Goal: Task Accomplishment & Management: Manage account settings

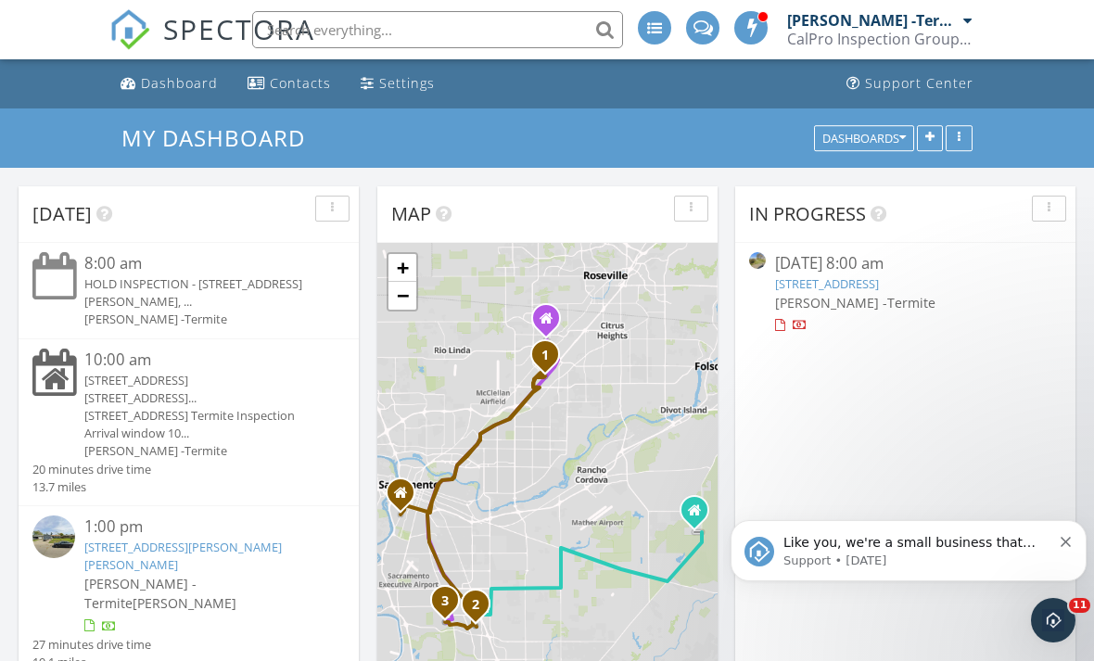
scroll to position [63, 0]
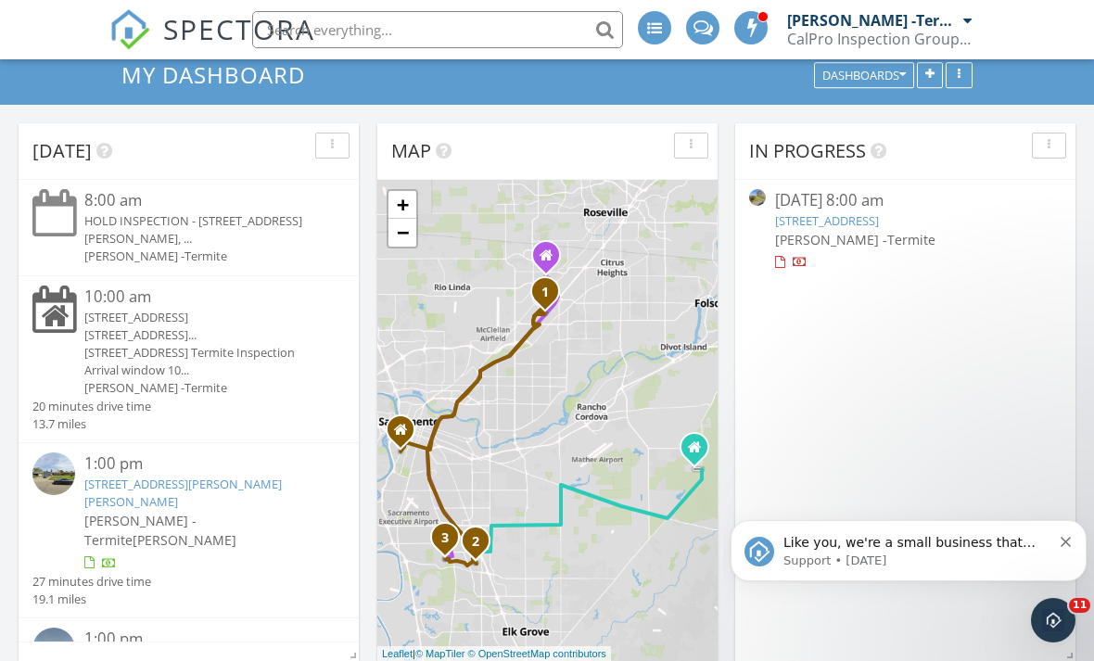
click at [242, 344] on div "[STREET_ADDRESS]..." at bounding box center [201, 335] width 235 height 18
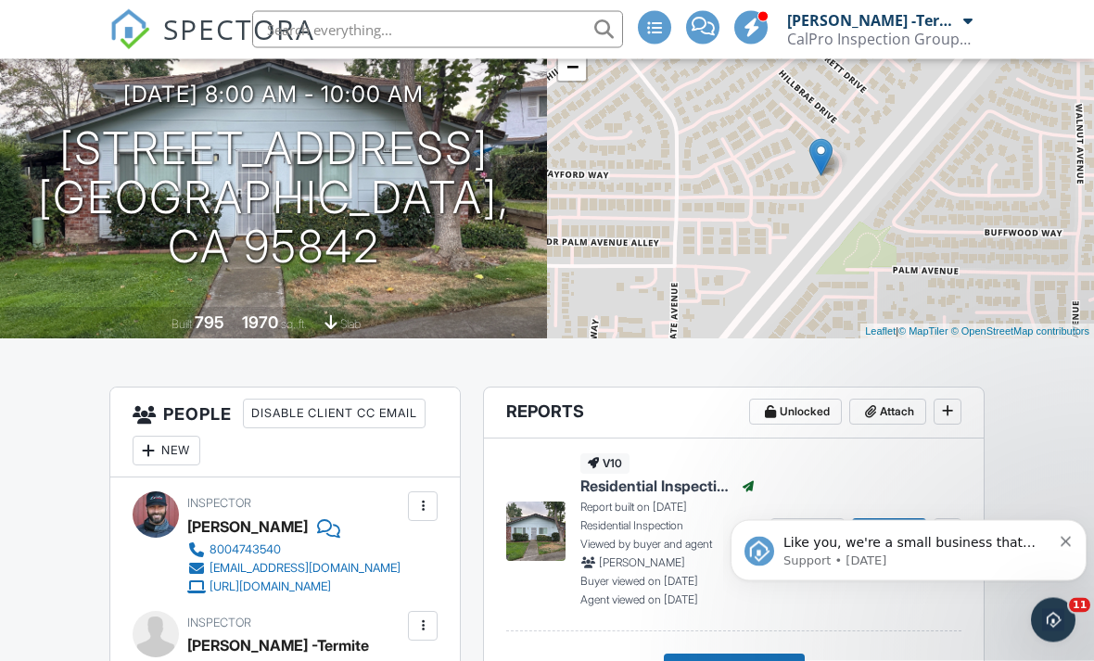
scroll to position [153, 0]
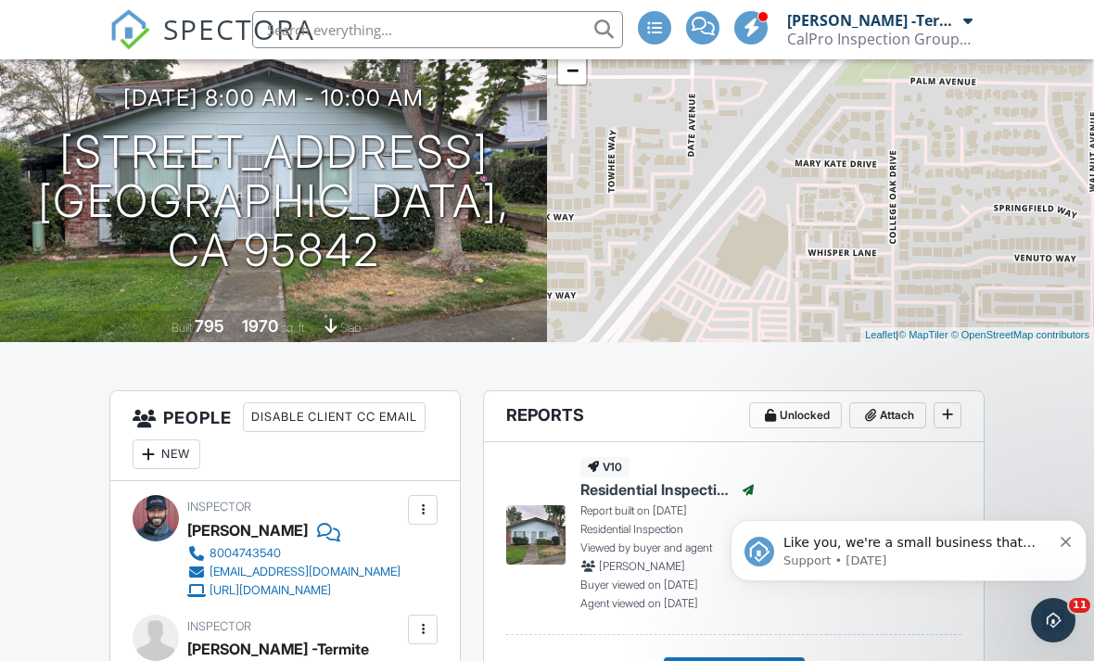
click at [196, 27] on span "SPECTORA" at bounding box center [239, 28] width 152 height 39
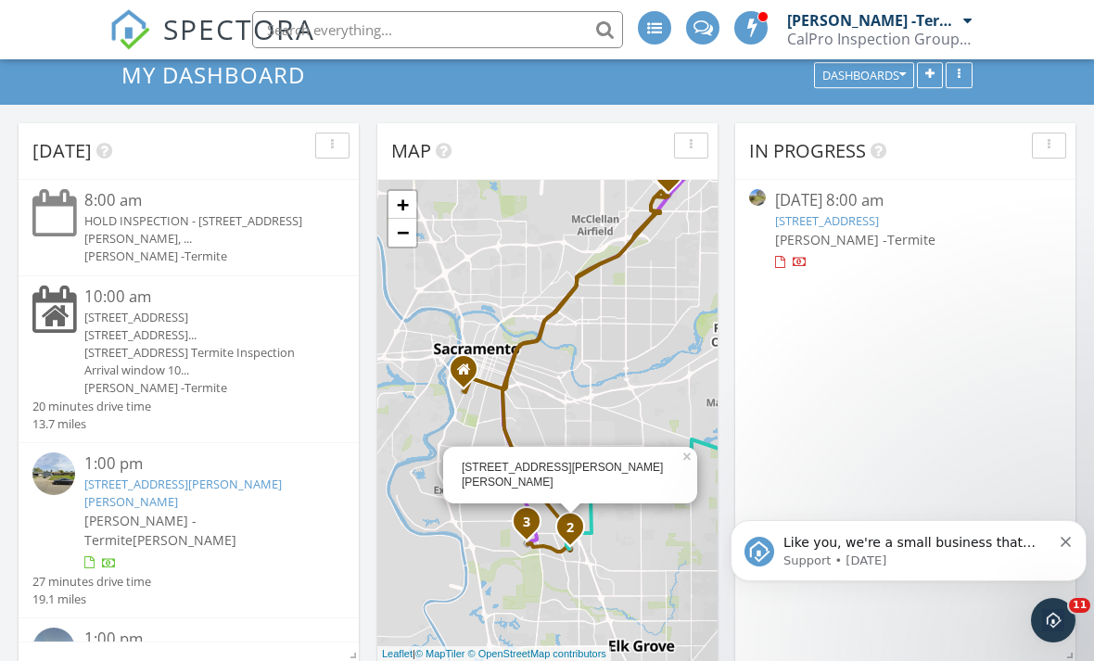
click at [199, 32] on span "SPECTORA" at bounding box center [239, 28] width 152 height 39
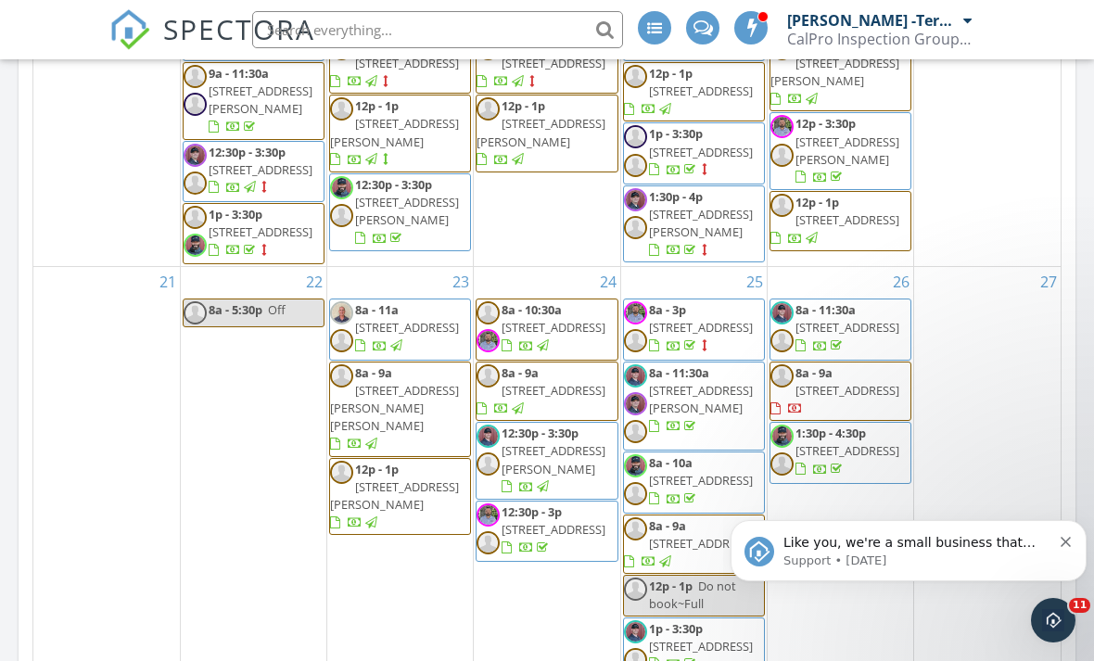
scroll to position [1129, 0]
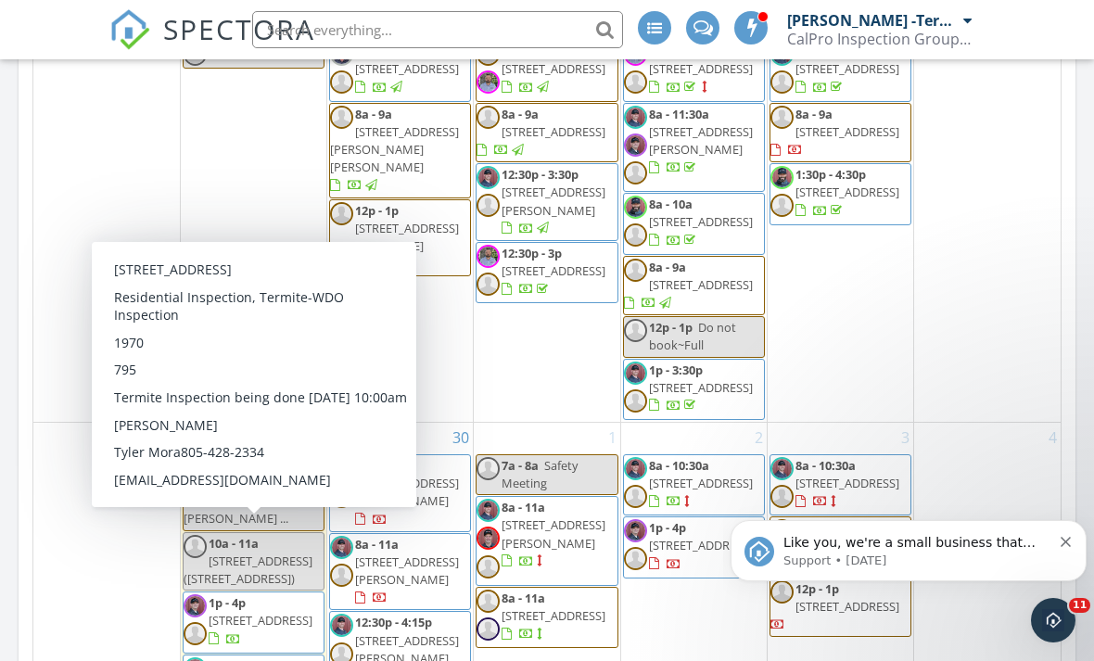
click at [257, 552] on span "4750 Greenholme Dr #1 Sacramento, CA 95842 (4750 Greenholme Dr #1, Sacramento)" at bounding box center [248, 569] width 129 height 34
click at [273, 560] on span "4750 Greenholme Dr #1 Sacramento, CA 95842 (4750 Greenholme Dr #1, Sacramento)" at bounding box center [248, 569] width 129 height 34
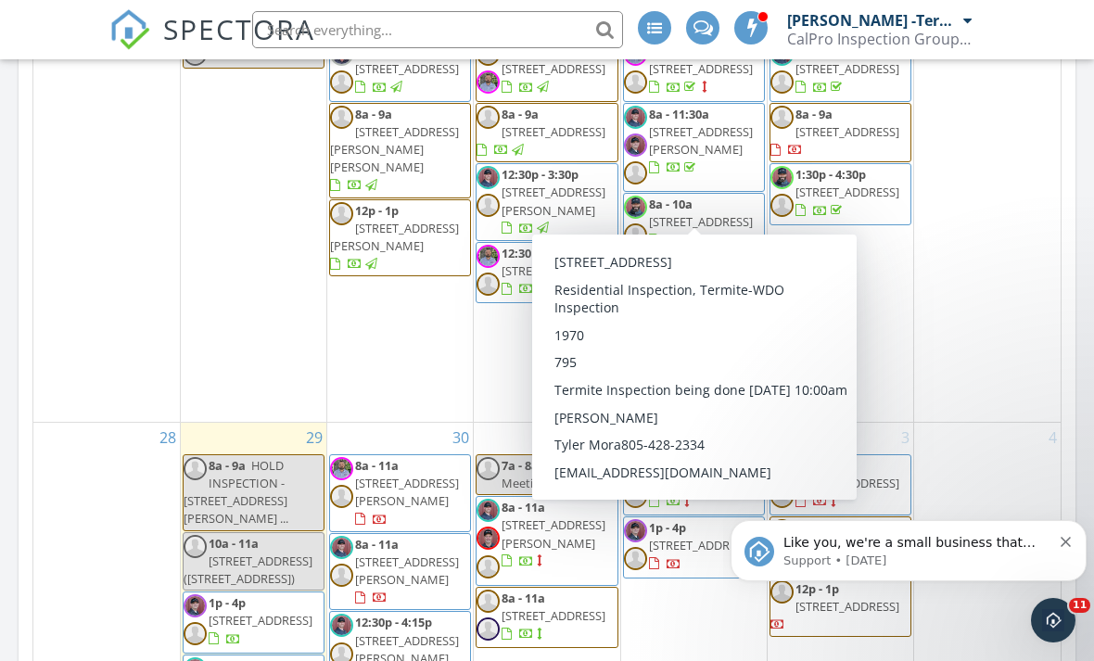
click at [665, 213] on span "4750 Greenholme Dr #1, Sacramento 95842" at bounding box center [701, 221] width 104 height 17
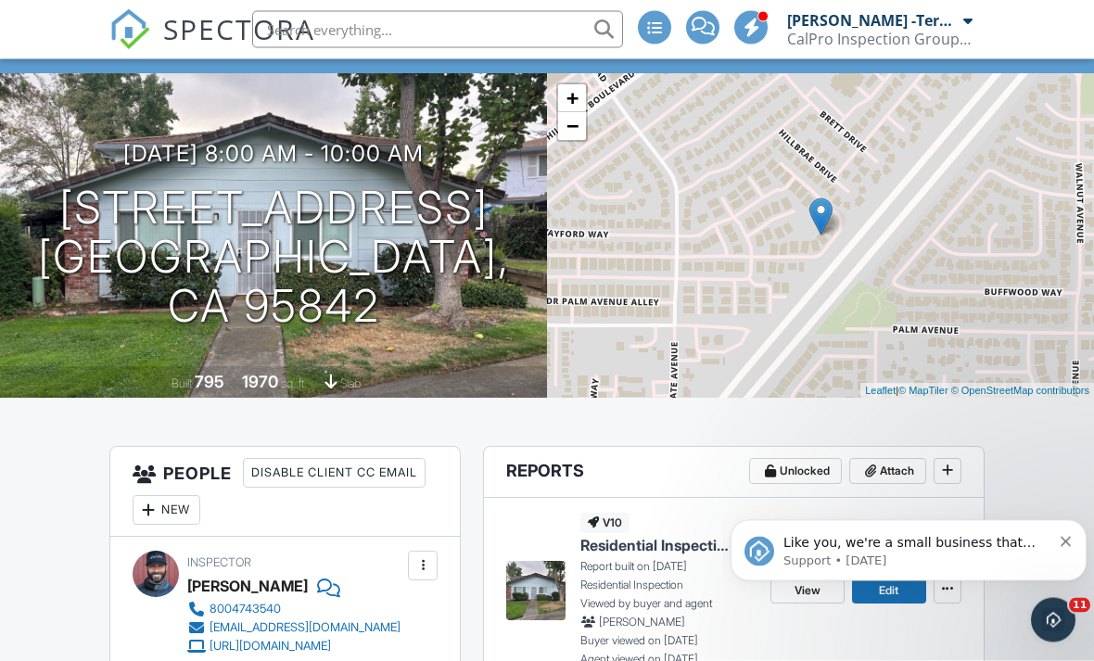
scroll to position [0, 9]
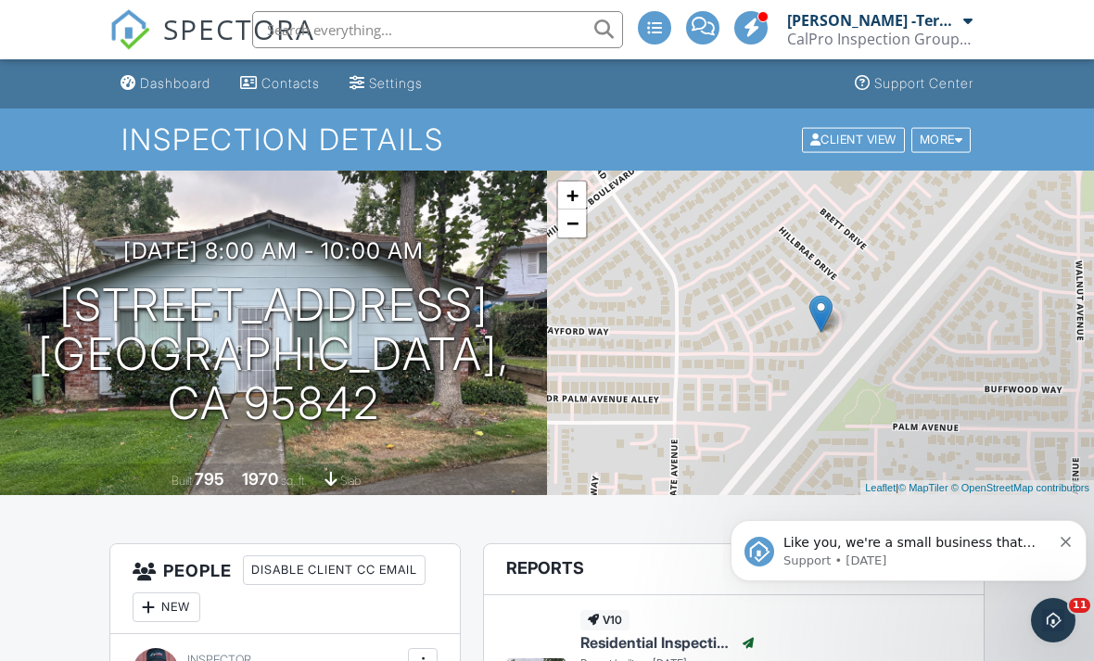
click at [196, 24] on span "SPECTORA" at bounding box center [239, 28] width 152 height 39
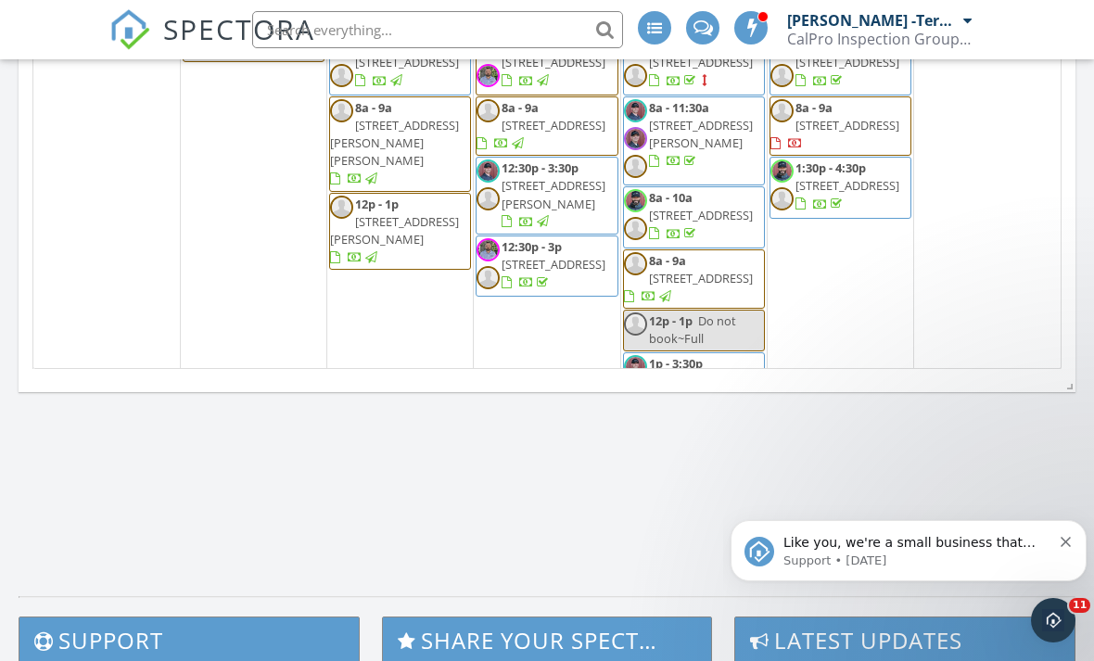
scroll to position [732, 0]
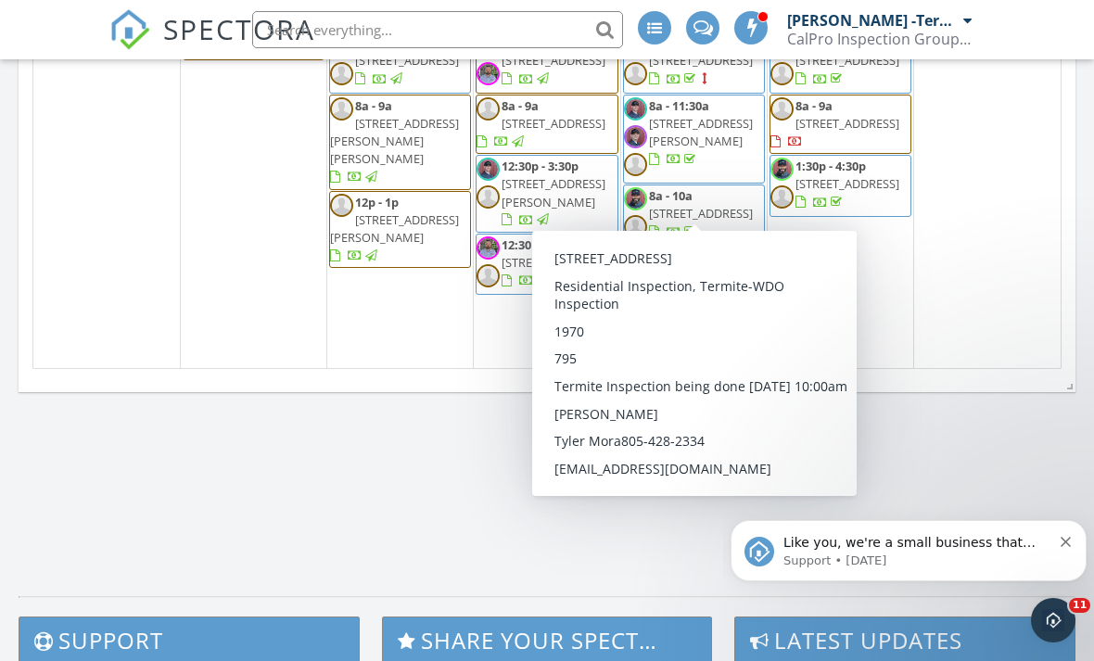
click at [670, 205] on span "[STREET_ADDRESS]" at bounding box center [701, 213] width 104 height 17
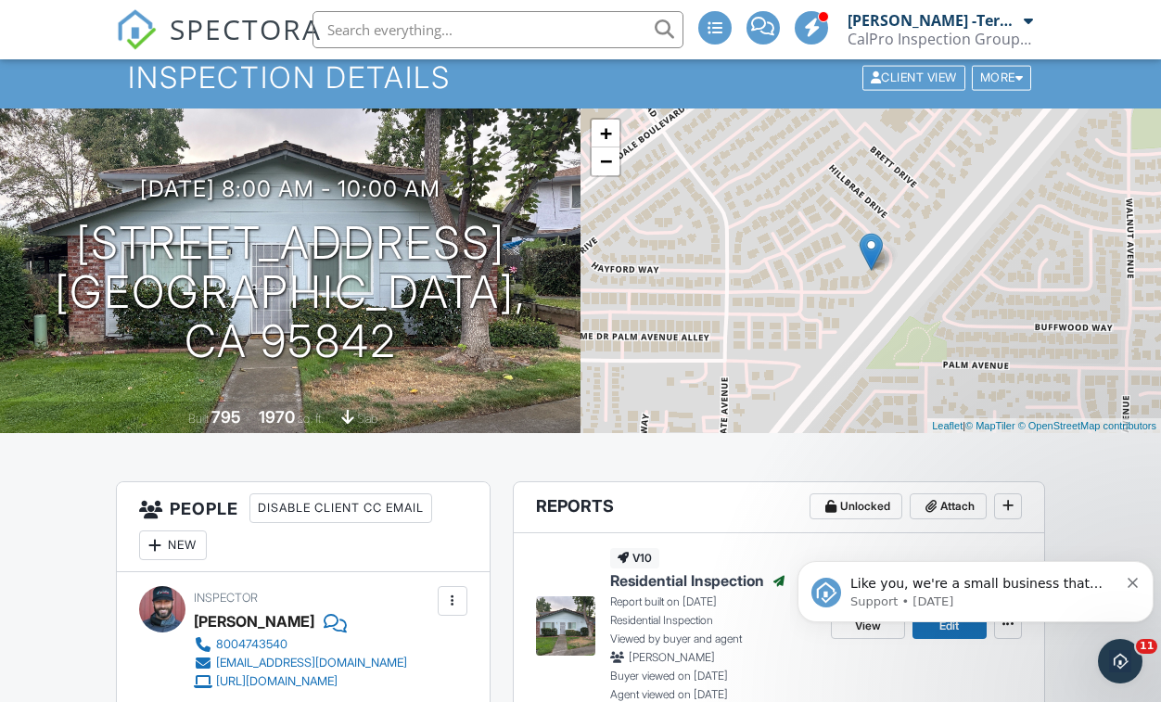
scroll to position [63, 0]
